Goal: Task Accomplishment & Management: Manage account settings

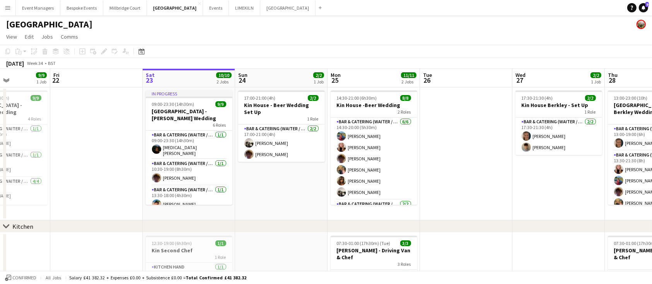
scroll to position [0, 388]
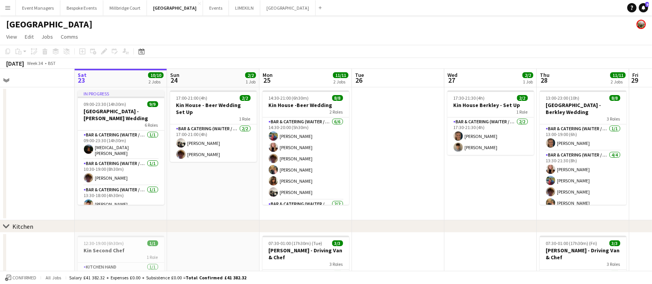
click at [306, 153] on app-card-role "Bar & Catering (Waiter / waitress) [DATE] 14:30-20:00 (5h30m) [PERSON_NAME] [PE…" at bounding box center [306, 159] width 87 height 82
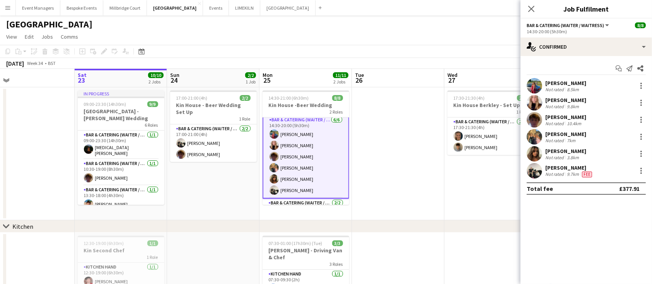
scroll to position [0, 0]
click at [639, 158] on div at bounding box center [641, 153] width 9 height 9
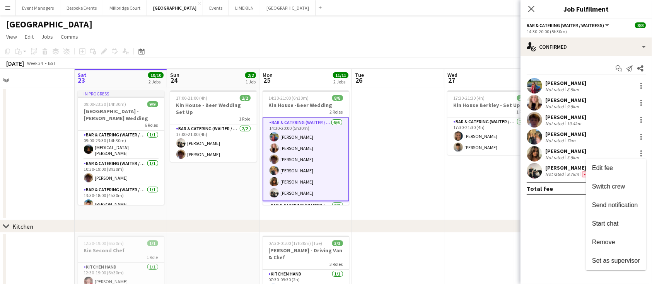
click at [627, 244] on span "Remove" at bounding box center [616, 242] width 48 height 7
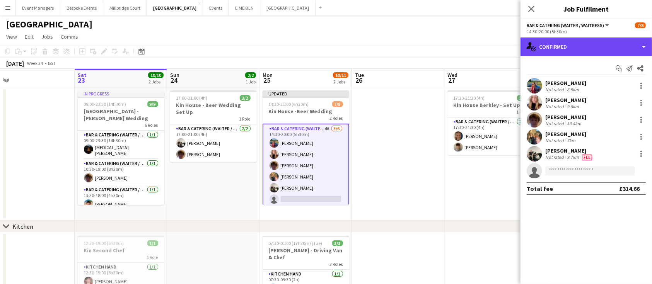
click at [592, 49] on div "single-neutral-actions-check-2 Confirmed" at bounding box center [587, 47] width 132 height 19
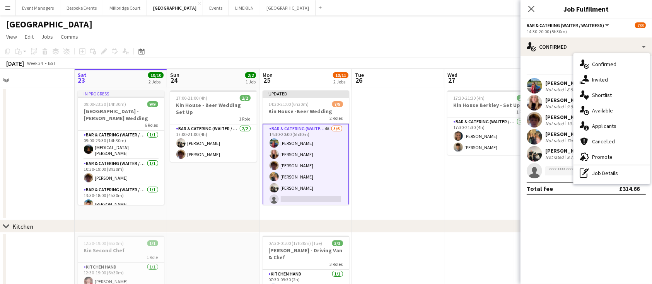
click at [604, 178] on div "pen-write Job Details" at bounding box center [612, 173] width 77 height 15
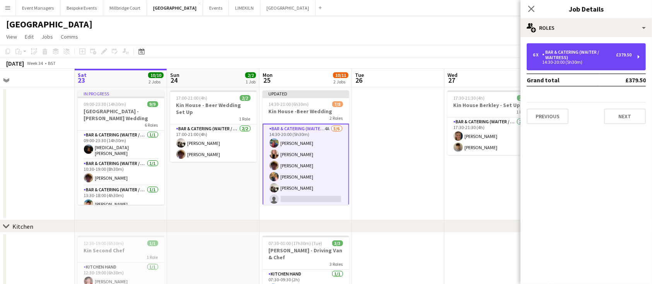
click at [575, 60] on div "Bar & Catering (Waiter / waitress)" at bounding box center [579, 55] width 74 height 11
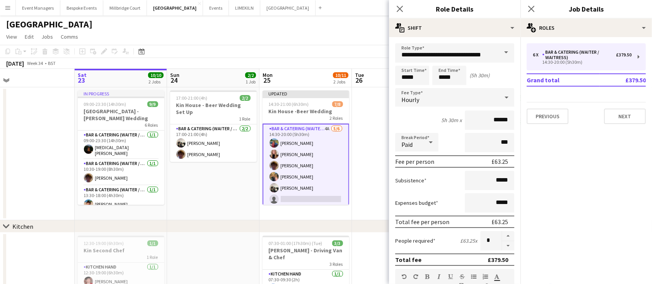
click at [502, 246] on button "button" at bounding box center [508, 246] width 12 height 10
type input "*"
click at [502, 246] on div at bounding box center [508, 240] width 13 height 19
click at [532, 6] on icon "Close pop-in" at bounding box center [531, 9] width 6 height 6
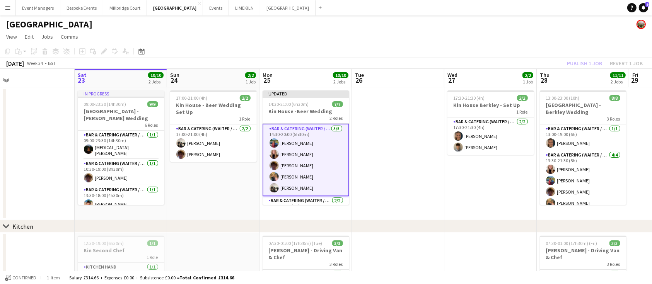
click at [300, 103] on span "14:30-21:00 (6h30m)" at bounding box center [289, 104] width 40 height 6
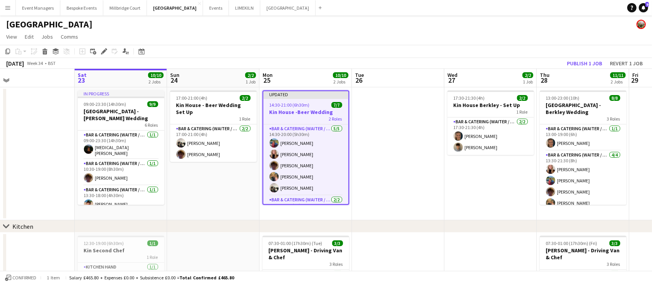
click at [102, 50] on icon "Edit" at bounding box center [104, 51] width 6 height 6
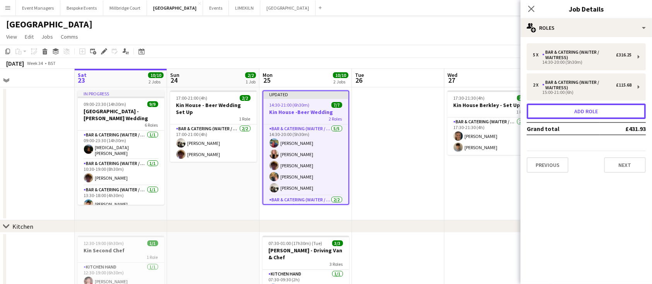
click at [567, 106] on button "Add role" at bounding box center [586, 111] width 119 height 15
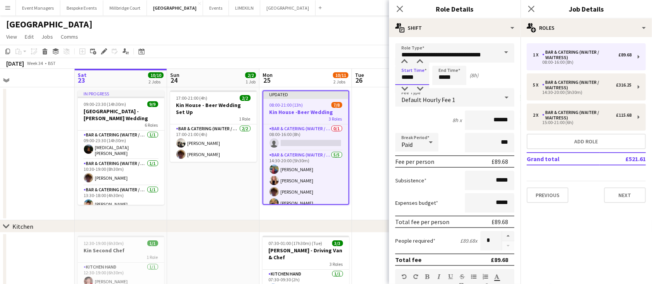
drag, startPoint x: 418, startPoint y: 80, endPoint x: 324, endPoint y: 90, distance: 94.1
click at [324, 90] on body "Menu Boards Boards Boards All jobs Status Workforce Workforce My Workforce Recr…" at bounding box center [326, 207] width 652 height 414
type input "*****"
click at [501, 121] on input "******" at bounding box center [490, 120] width 50 height 19
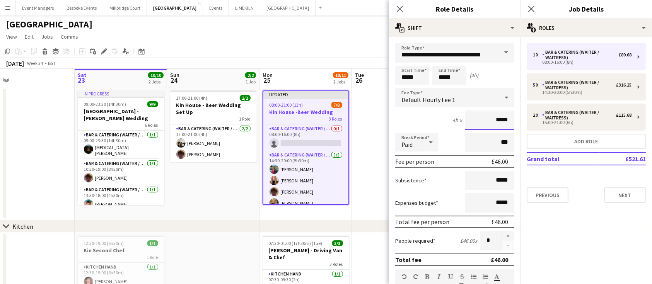
type input "******"
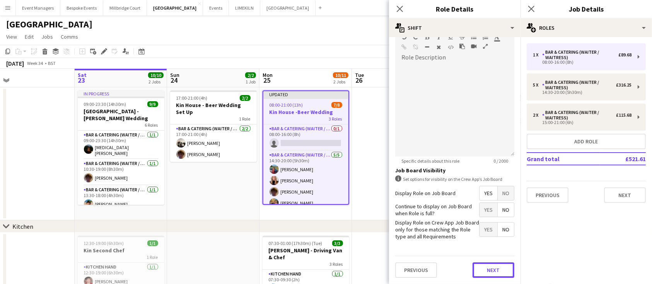
click at [486, 269] on button "Next" at bounding box center [494, 270] width 42 height 15
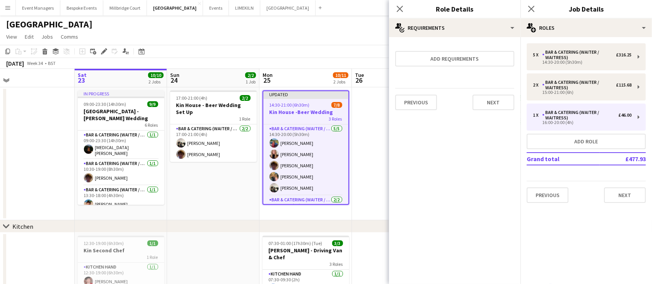
scroll to position [0, 0]
click at [532, 10] on icon at bounding box center [531, 9] width 6 height 6
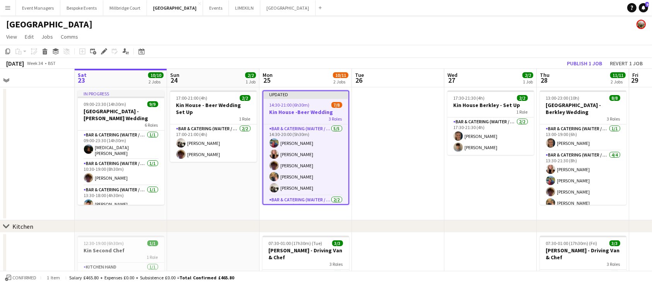
scroll to position [55, 0]
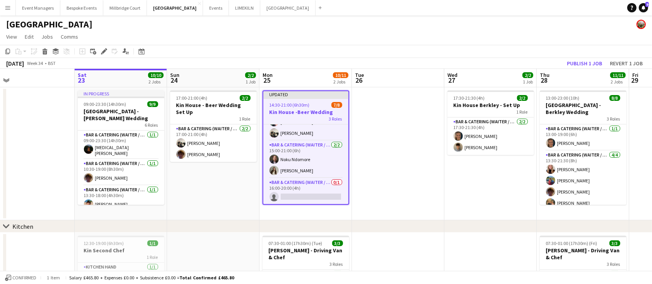
click at [303, 180] on app-card-role "Bar & Catering (Waiter / waitress) 0/1 16:00-20:00 (4h) single-neutral-actions" at bounding box center [305, 191] width 85 height 26
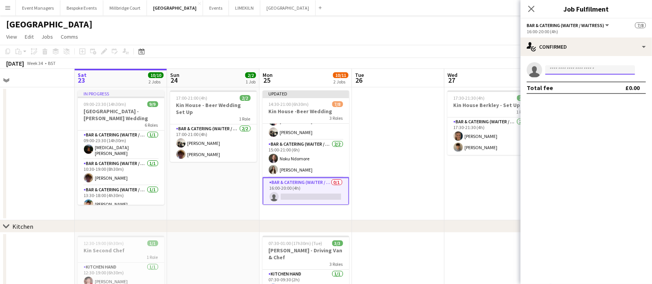
click at [566, 67] on input at bounding box center [591, 69] width 90 height 9
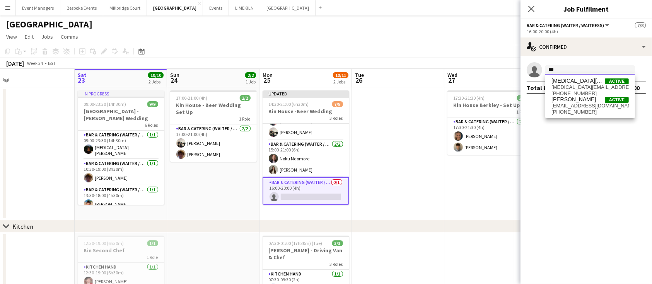
type input "***"
click at [572, 79] on span "[MEDICAL_DATA][PERSON_NAME]" at bounding box center [578, 81] width 53 height 7
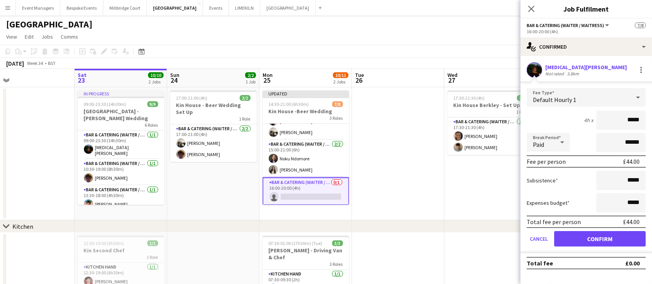
type input "******"
click at [612, 238] on button "Confirm" at bounding box center [600, 238] width 92 height 15
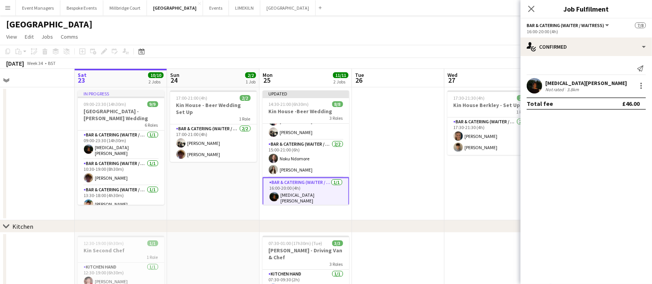
click at [534, 9] on icon "Close pop-in" at bounding box center [531, 9] width 6 height 6
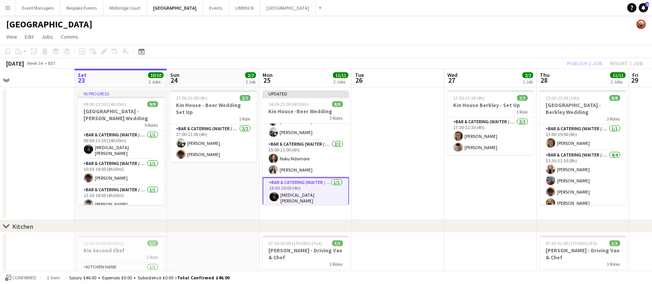
click at [594, 61] on div "Publish 1 job Revert 1 job" at bounding box center [605, 63] width 94 height 10
click at [594, 61] on button "Publish 1 job" at bounding box center [584, 63] width 41 height 10
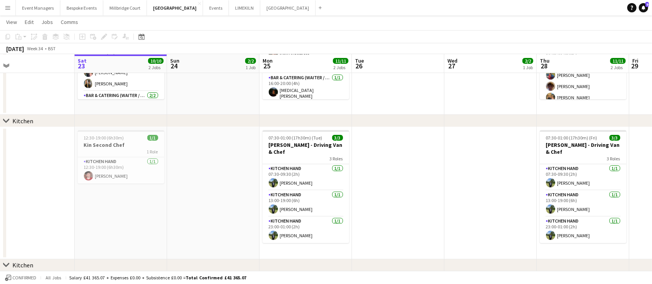
scroll to position [105, 0]
